Goal: Find specific page/section: Find specific page/section

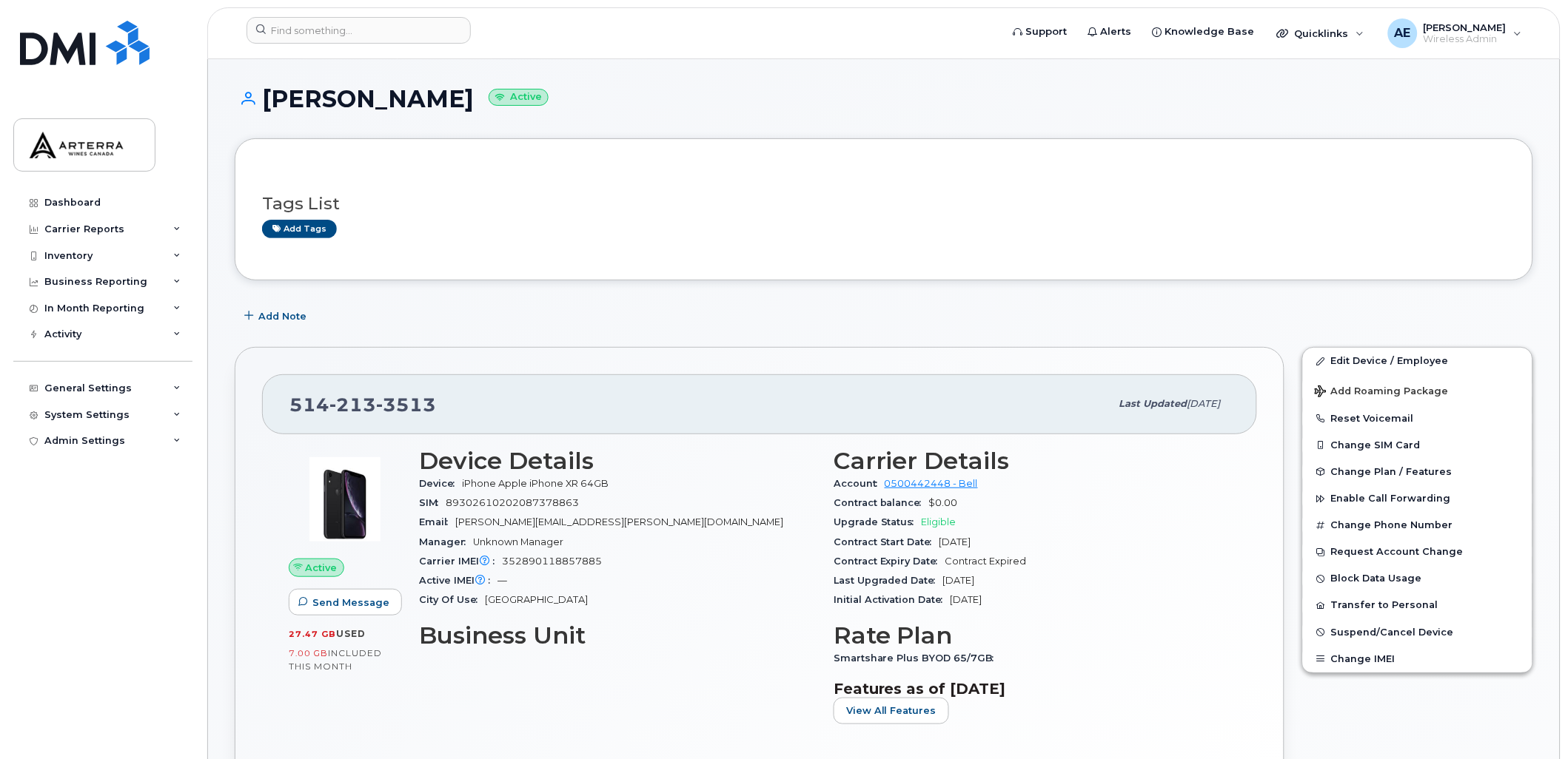
drag, startPoint x: 269, startPoint y: 98, endPoint x: 455, endPoint y: 104, distance: 186.1
click at [464, 107] on h1 "Vincent Gosselin Active" at bounding box center [884, 99] width 1299 height 26
copy h1 "Vincent Gosselin"
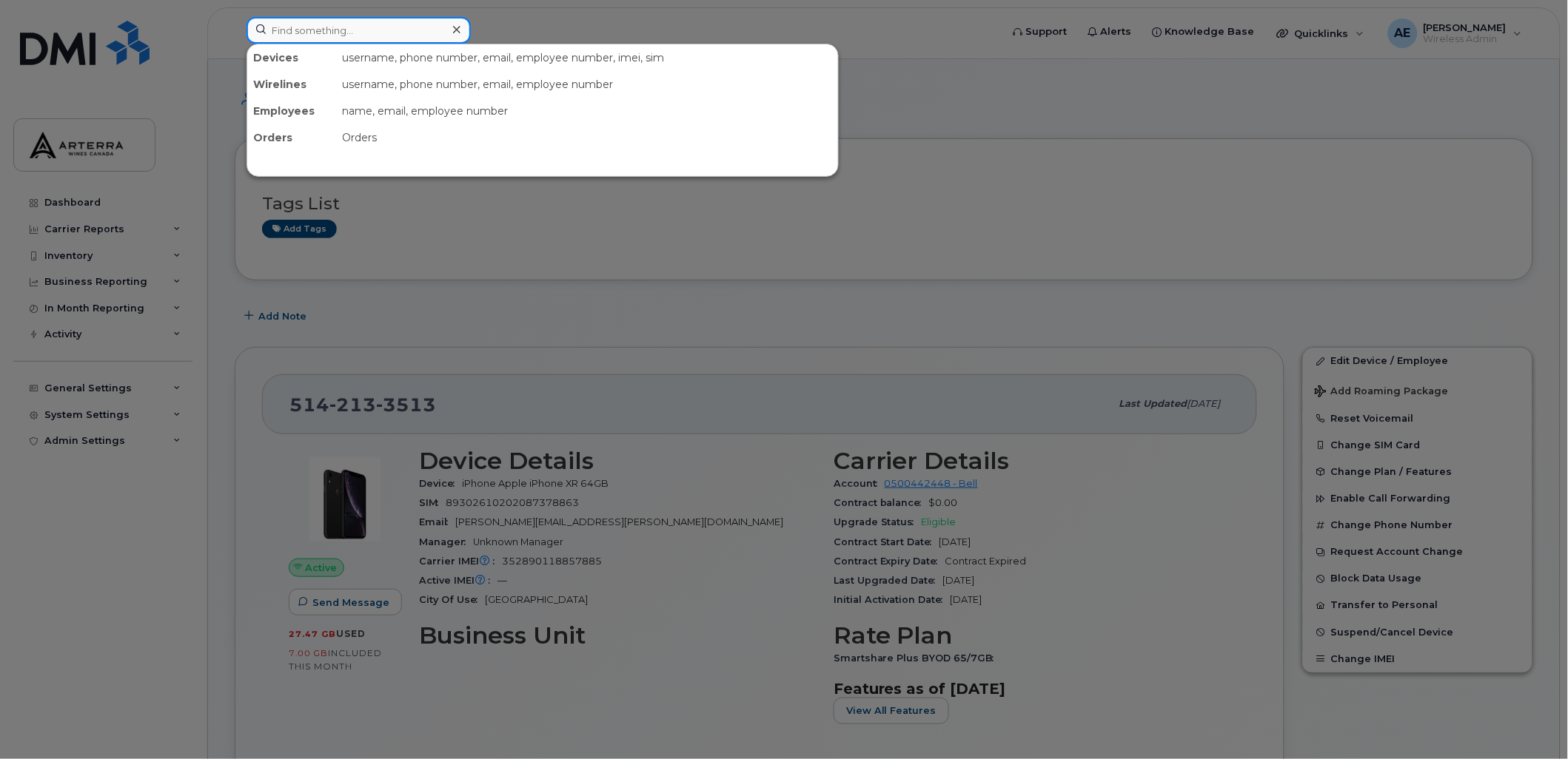
click at [397, 24] on input at bounding box center [359, 30] width 224 height 27
paste input "2504085135"
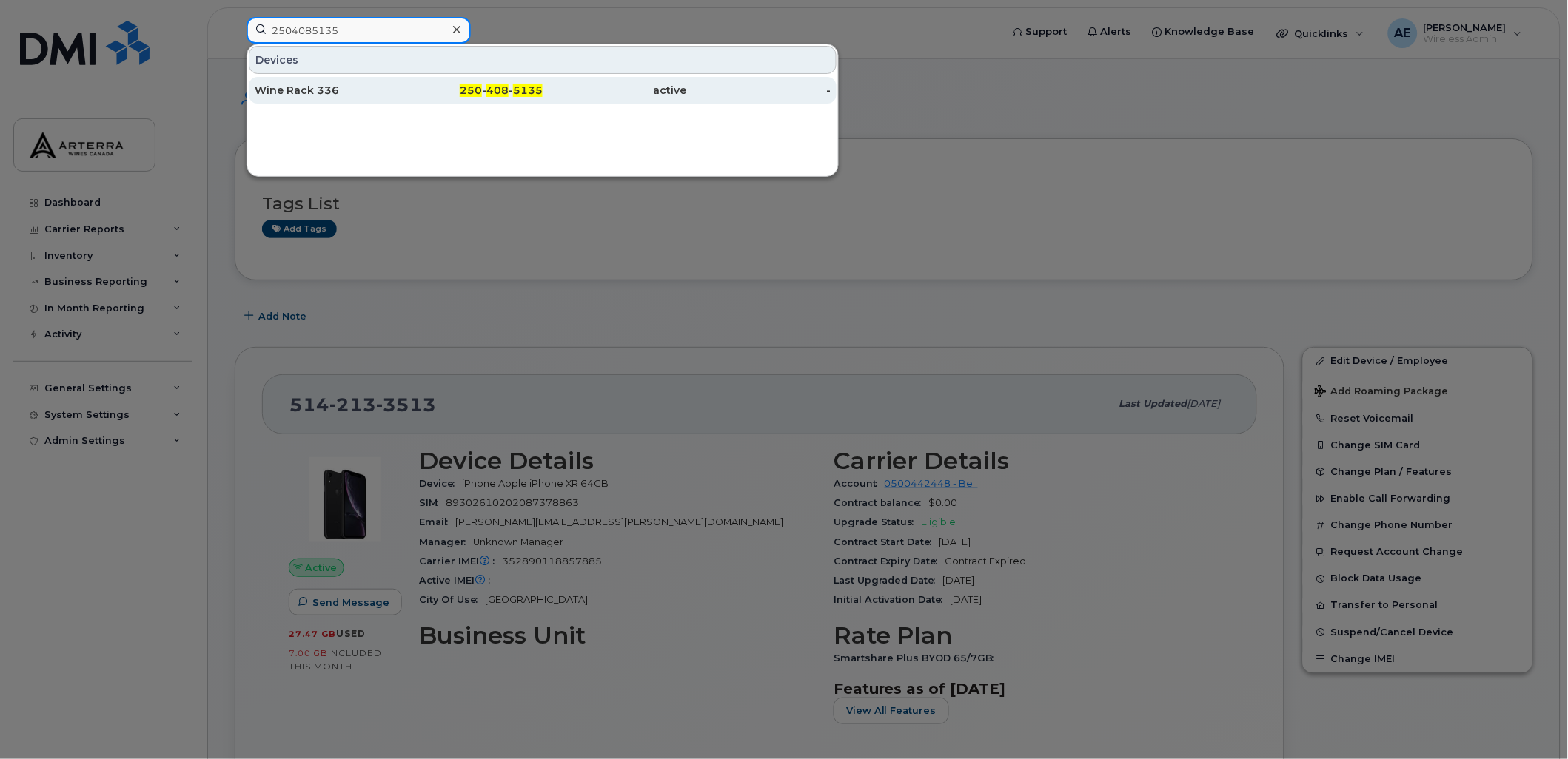
type input "2504085135"
click at [328, 91] on div "Wine Rack 336" at bounding box center [327, 90] width 145 height 15
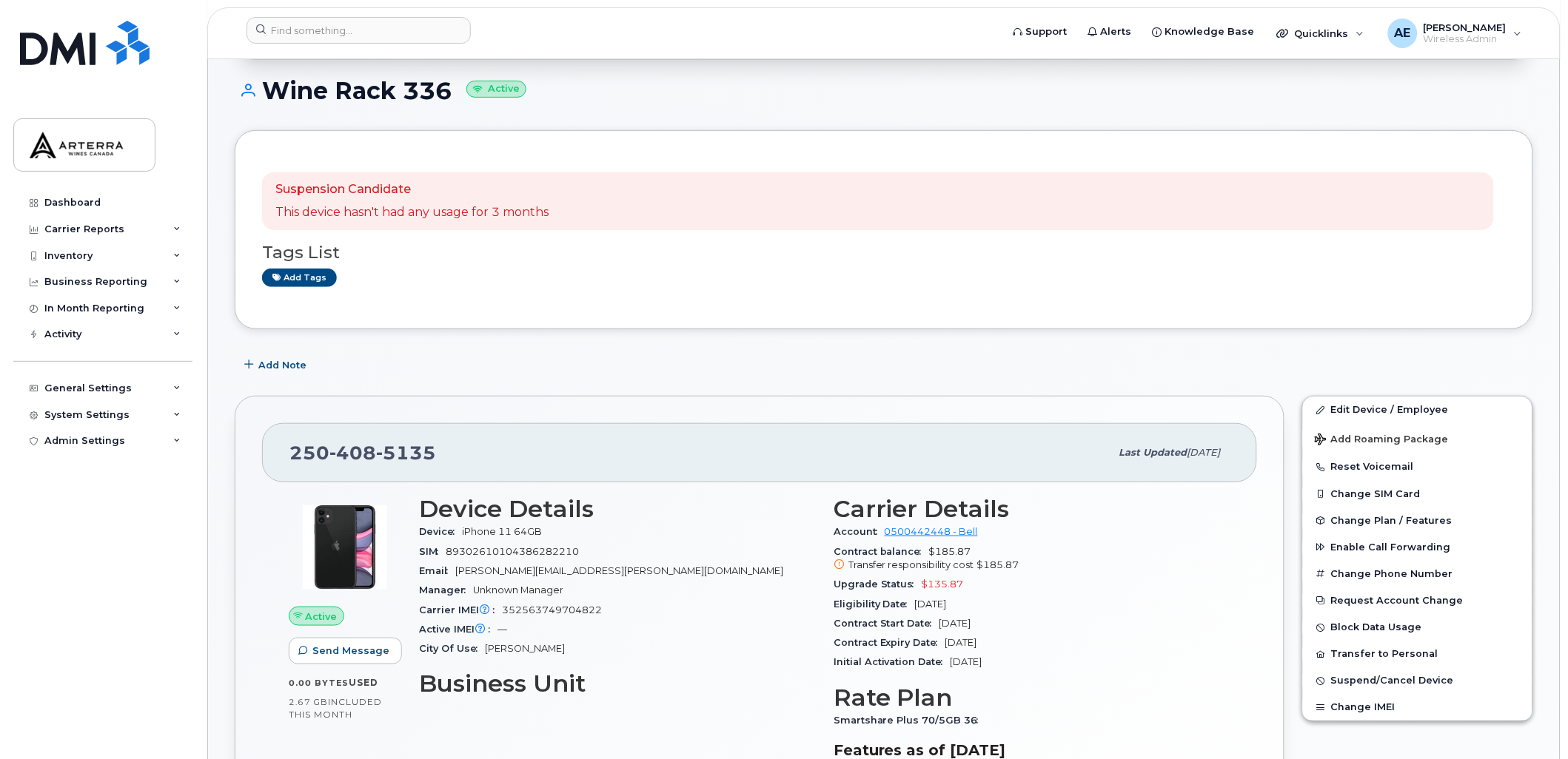
scroll to position [148, 0]
